Goal: Register for event/course

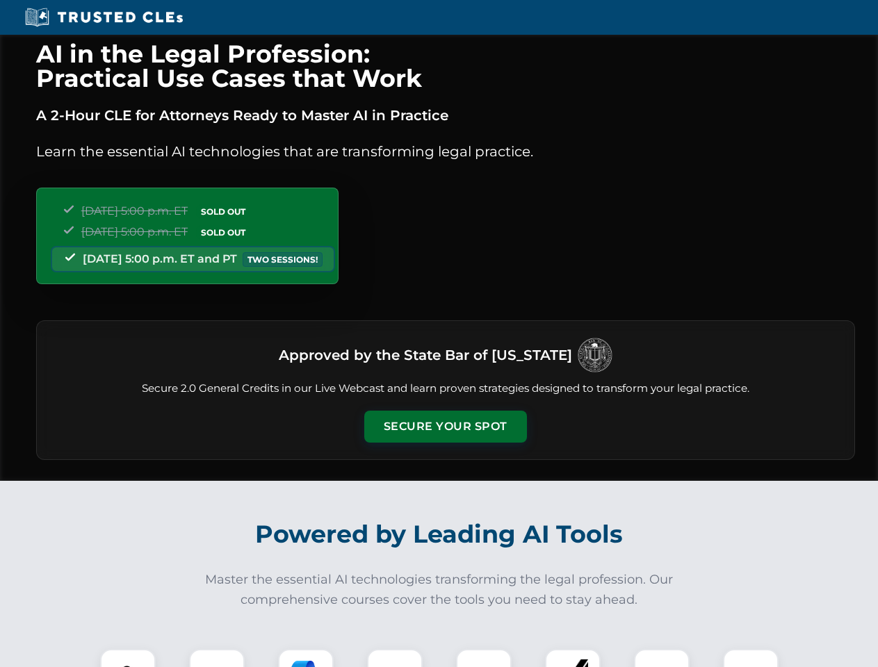
click at [445, 427] on button "Secure Your Spot" at bounding box center [445, 427] width 163 height 32
click at [128, 658] on img at bounding box center [128, 677] width 40 height 40
click at [217, 658] on div at bounding box center [217, 677] width 56 height 56
click at [306, 658] on div at bounding box center [306, 677] width 56 height 56
click at [395, 658] on img at bounding box center [394, 677] width 39 height 39
